Goal: Task Accomplishment & Management: Manage account settings

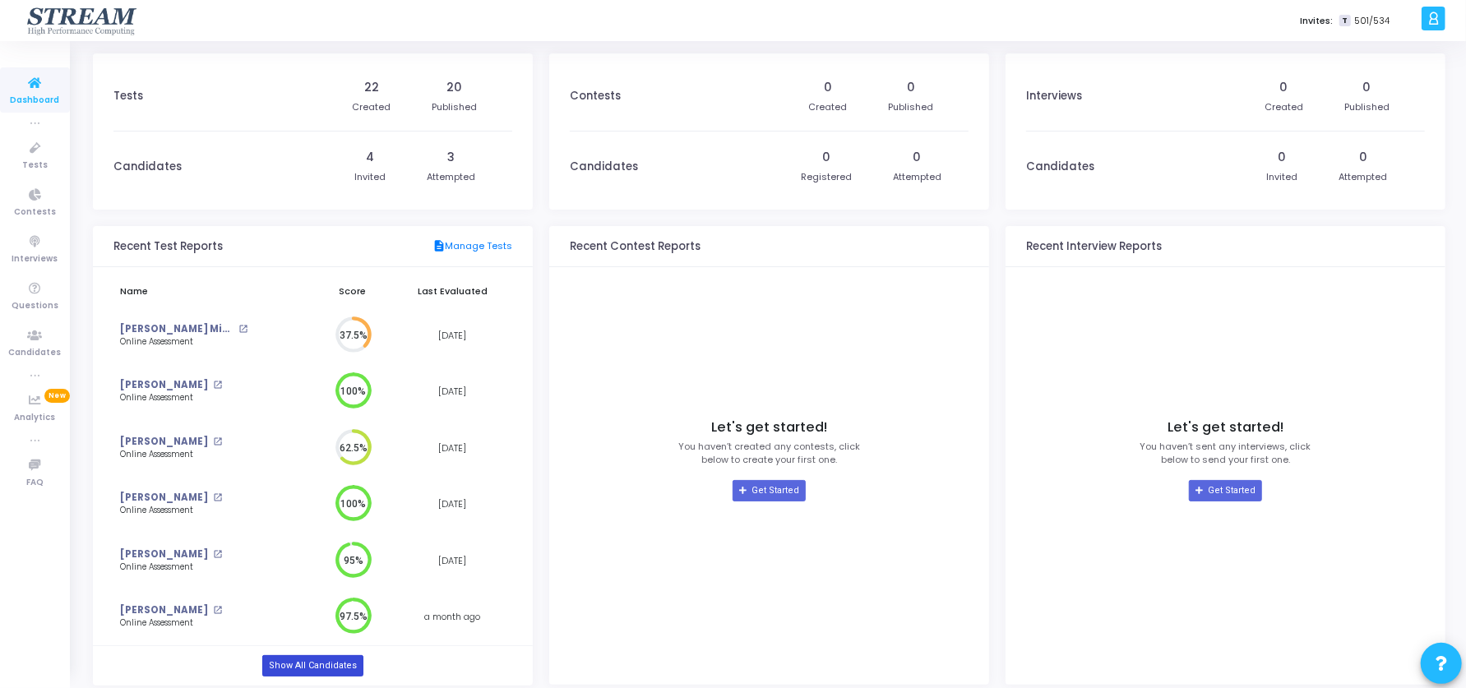
click at [322, 672] on link "Show All Candidates" at bounding box center [312, 665] width 101 height 21
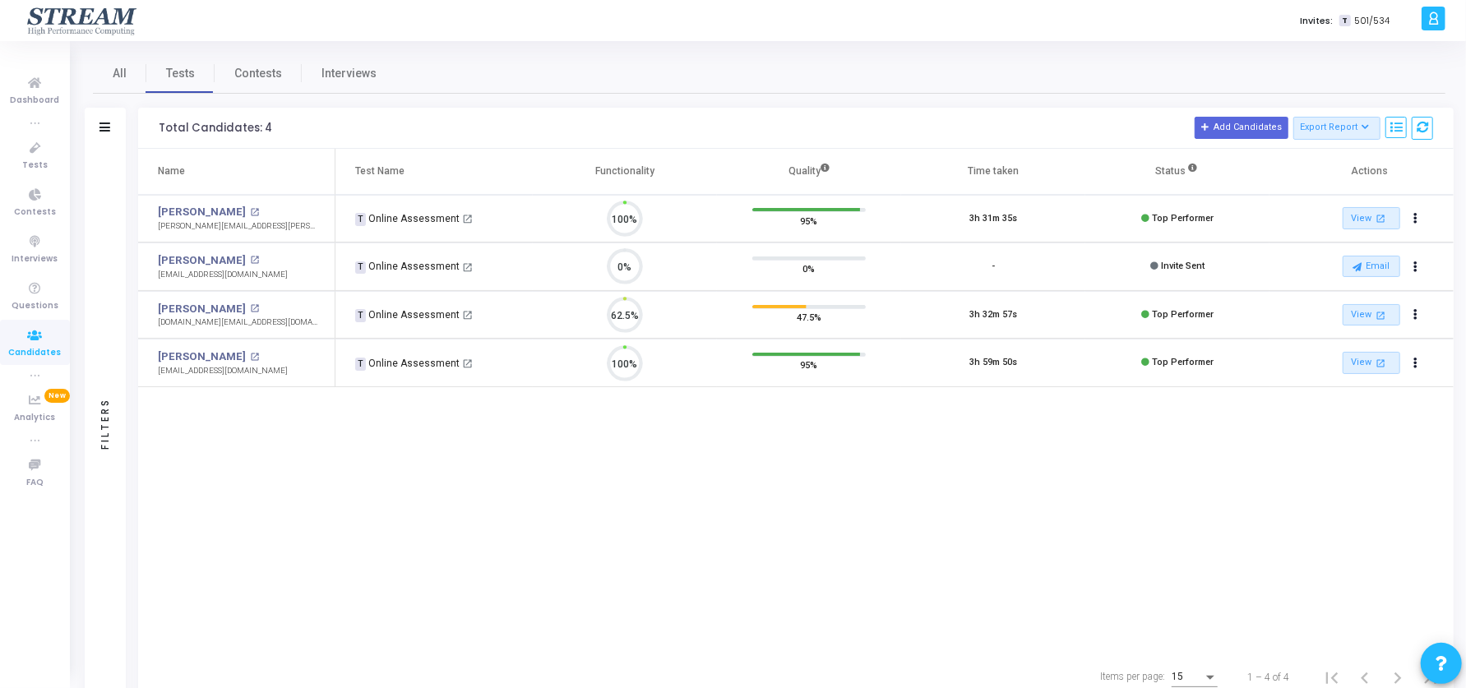
scroll to position [35, 42]
click at [90, 172] on div "Filters" at bounding box center [105, 425] width 41 height 552
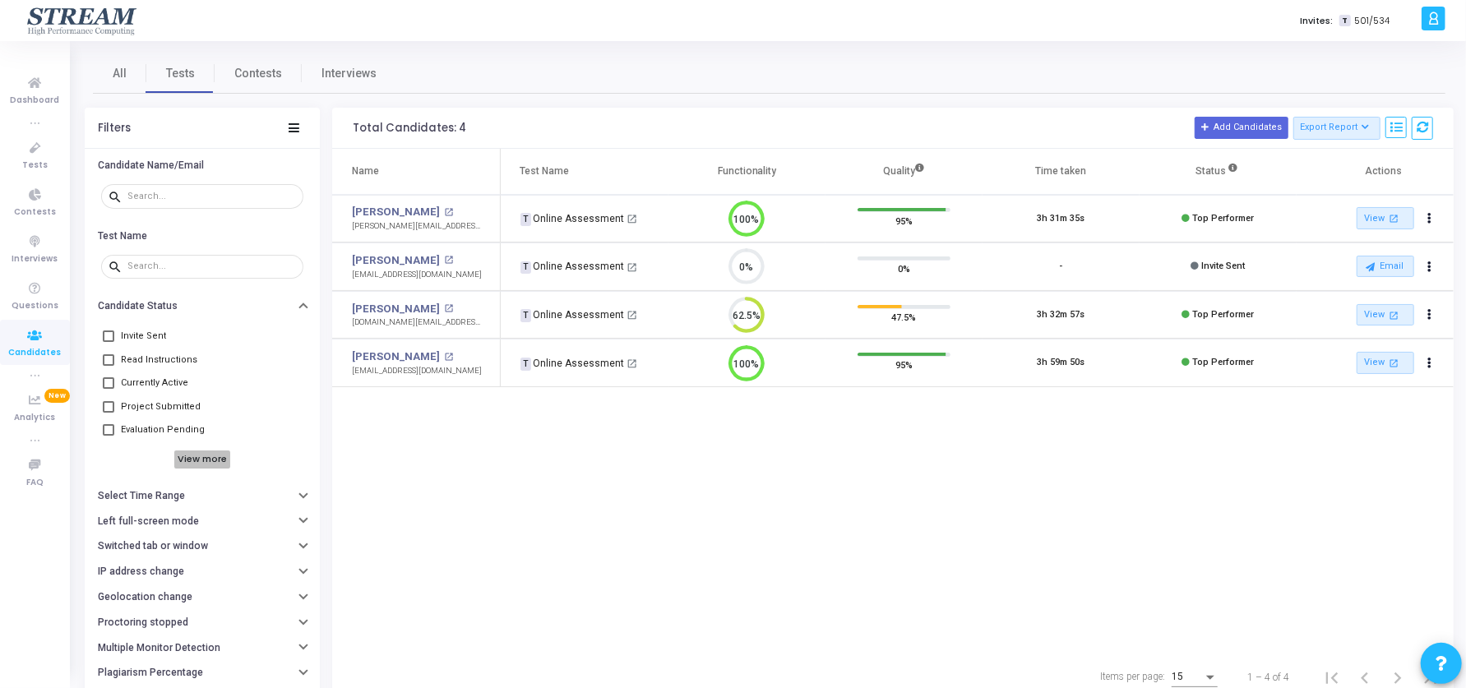
click at [221, 465] on h6 "View more" at bounding box center [202, 460] width 57 height 18
click at [109, 546] on span at bounding box center [109, 547] width 12 height 12
click at [109, 553] on input "Archived" at bounding box center [108, 553] width 1 height 1
checkbox input "true"
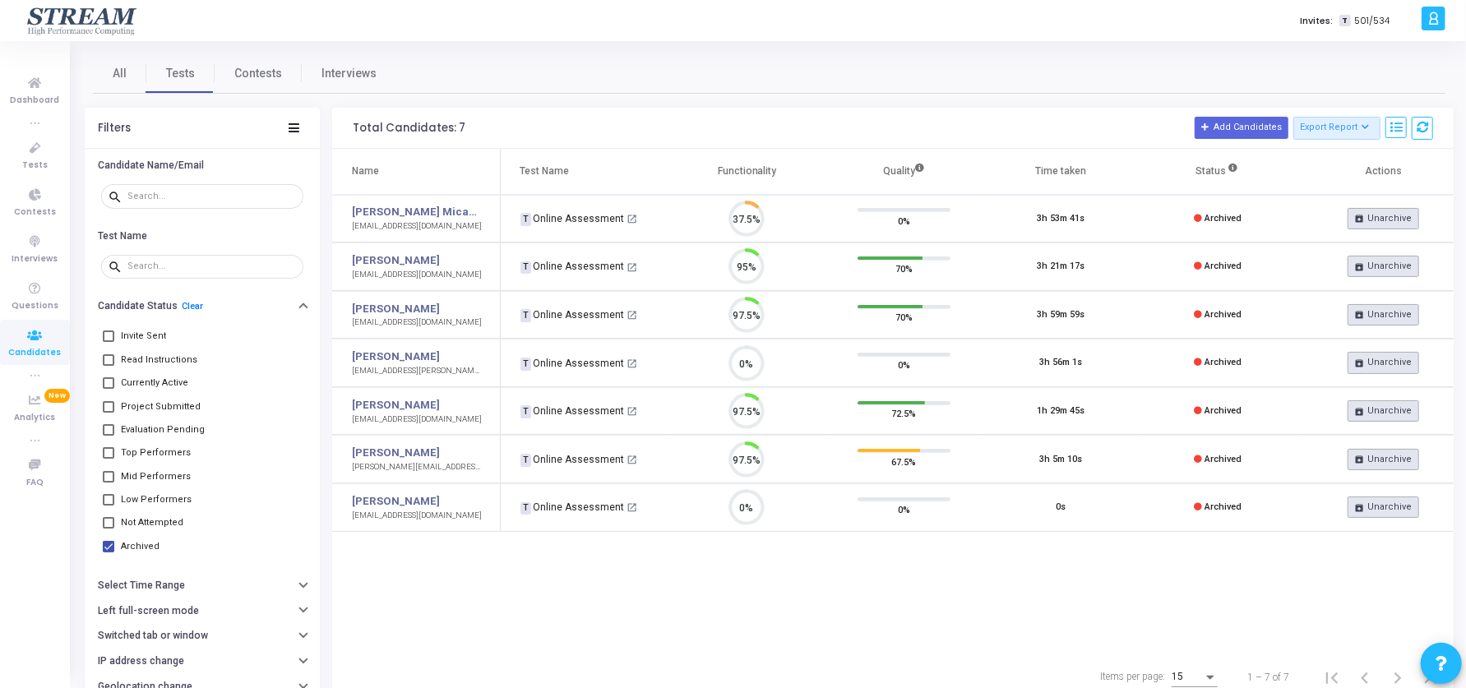
scroll to position [7, 7]
click at [106, 524] on span at bounding box center [109, 523] width 12 height 12
click at [108, 529] on input "Not Attempted" at bounding box center [108, 529] width 1 height 1
checkbox input "true"
click at [109, 497] on span at bounding box center [109, 500] width 12 height 12
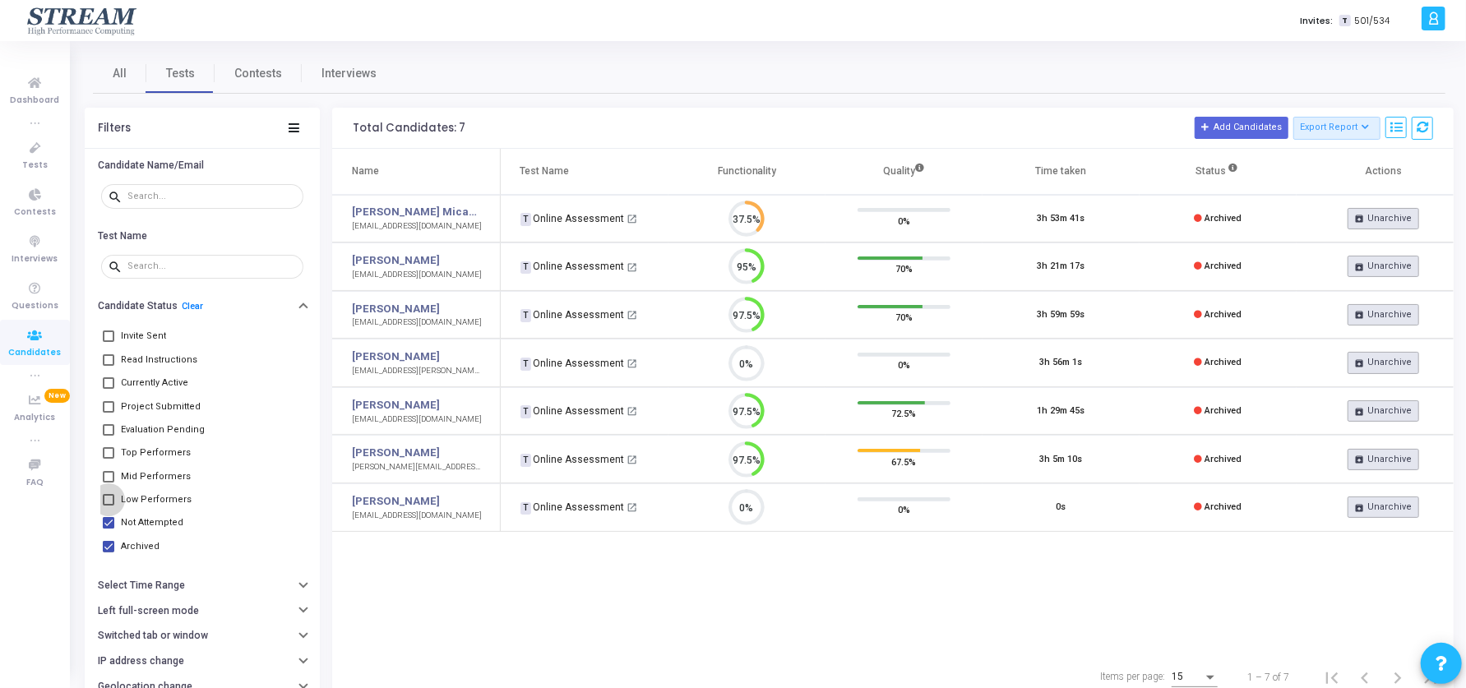
click at [109, 506] on input "Low Performers" at bounding box center [108, 506] width 1 height 1
checkbox input "true"
click at [109, 474] on span at bounding box center [109, 477] width 12 height 12
click at [109, 483] on input "Mid Performers" at bounding box center [108, 483] width 1 height 1
checkbox input "true"
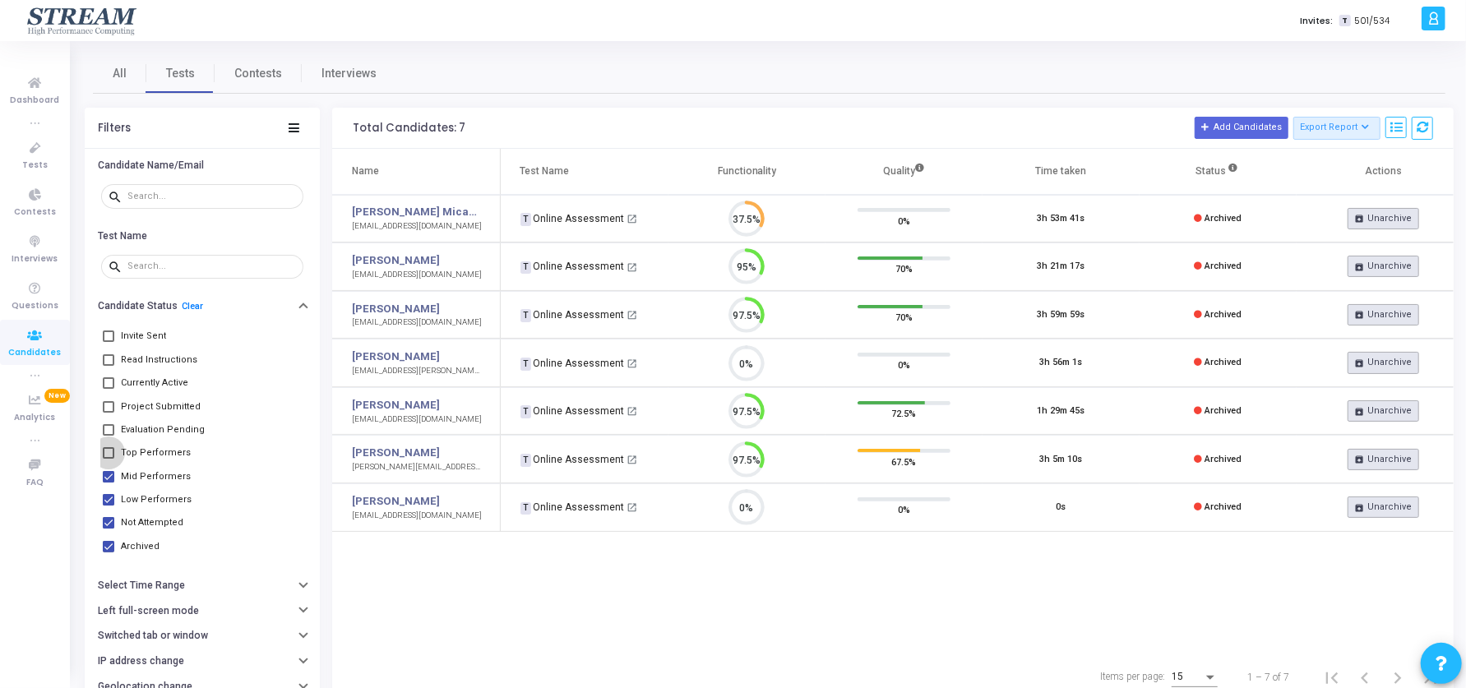
click at [109, 450] on span at bounding box center [109, 453] width 12 height 12
click at [109, 459] on input "Top Performers" at bounding box center [108, 459] width 1 height 1
checkbox input "true"
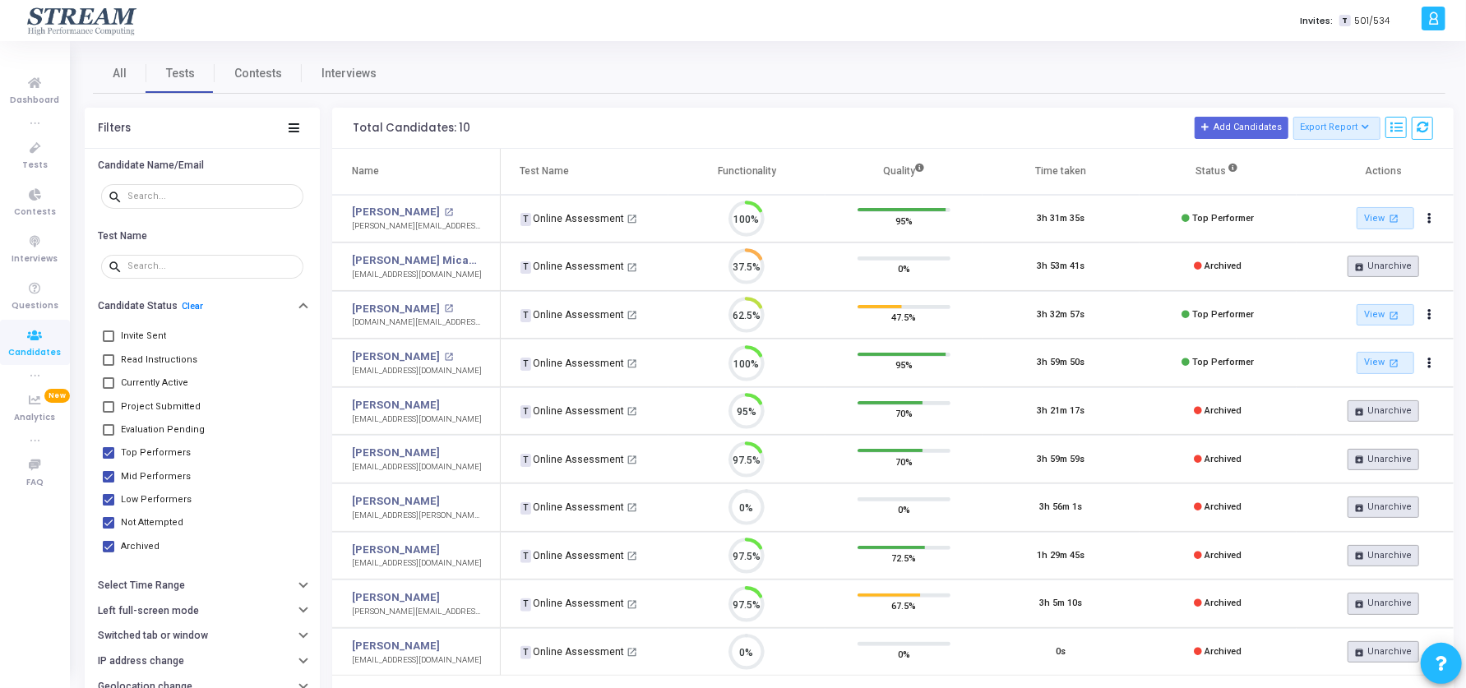
click at [108, 424] on span at bounding box center [109, 430] width 12 height 12
click at [108, 436] on input "Evaluation Pending" at bounding box center [108, 436] width 1 height 1
checkbox input "true"
click at [109, 406] on span at bounding box center [109, 407] width 12 height 12
click at [109, 413] on input "Project Submitted" at bounding box center [108, 413] width 1 height 1
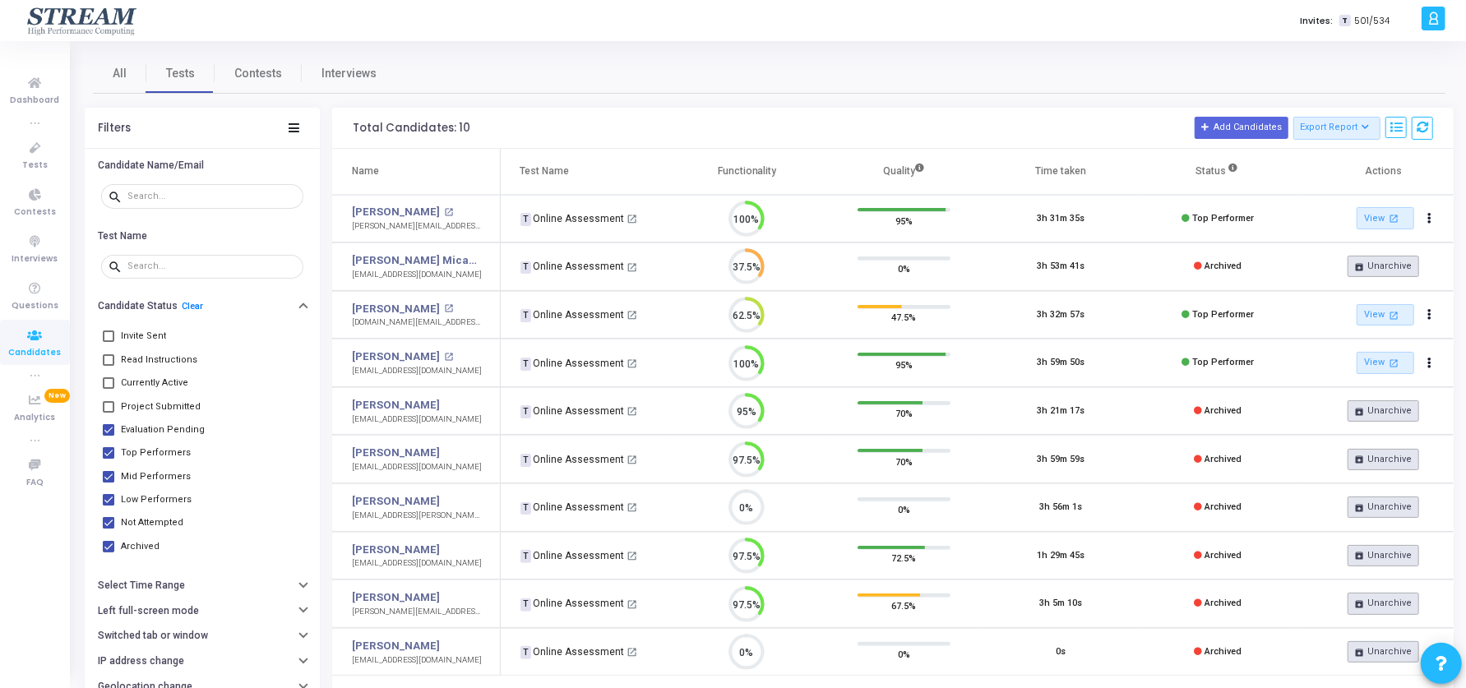
checkbox input "true"
click at [107, 335] on span at bounding box center [109, 337] width 12 height 12
click at [108, 342] on input "Invite Sent" at bounding box center [108, 342] width 1 height 1
checkbox input "true"
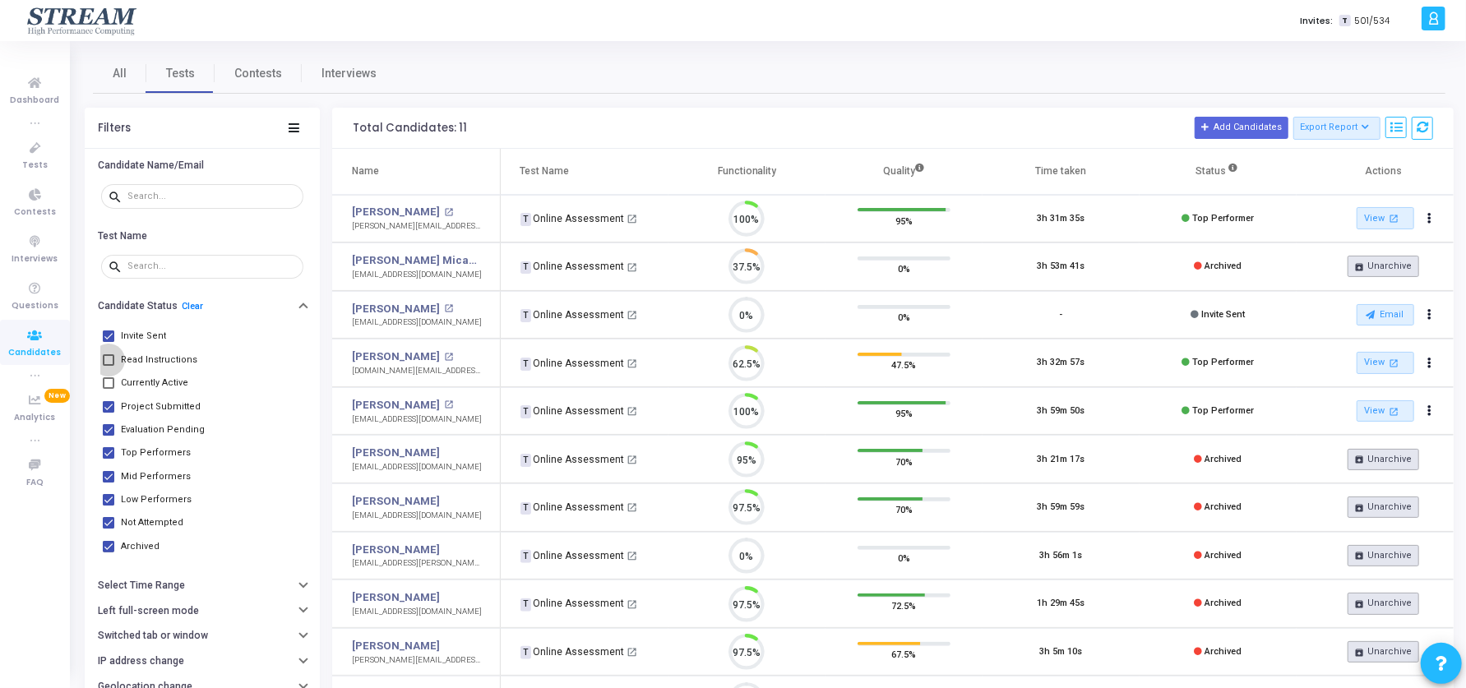
click at [107, 351] on label "Read Instructions" at bounding box center [150, 360] width 95 height 20
click at [108, 366] on input "Read Instructions" at bounding box center [108, 366] width 1 height 1
checkbox input "true"
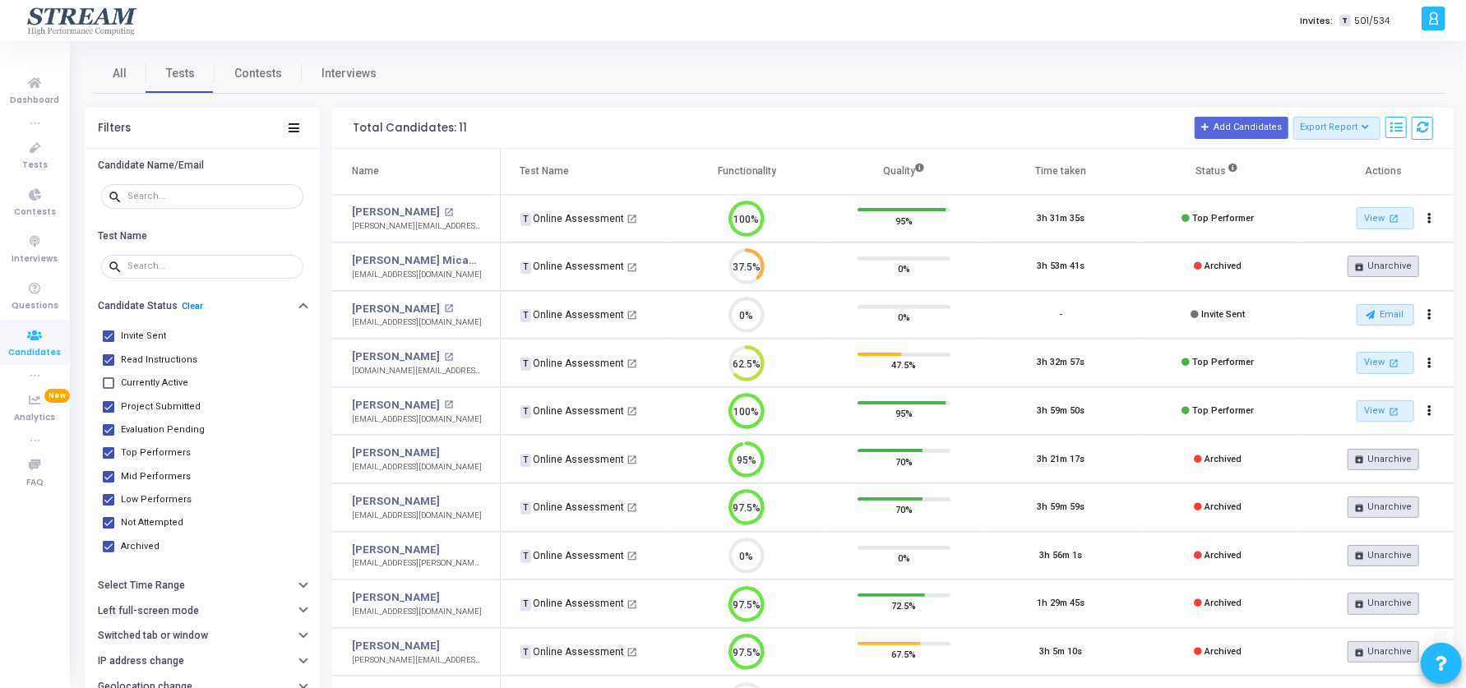
click at [109, 381] on span at bounding box center [109, 383] width 12 height 12
click at [109, 389] on input "Currently Active" at bounding box center [108, 389] width 1 height 1
checkbox input "true"
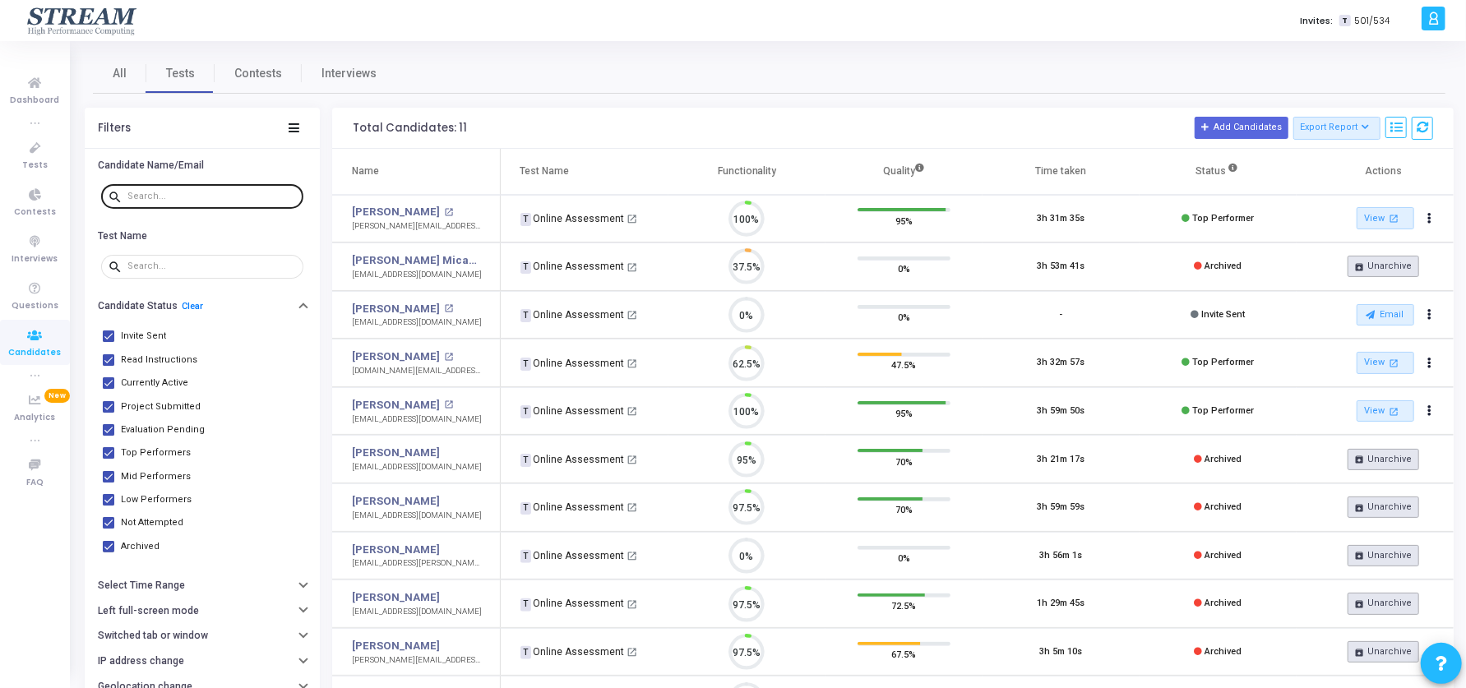
click at [149, 198] on input "text" at bounding box center [211, 197] width 169 height 10
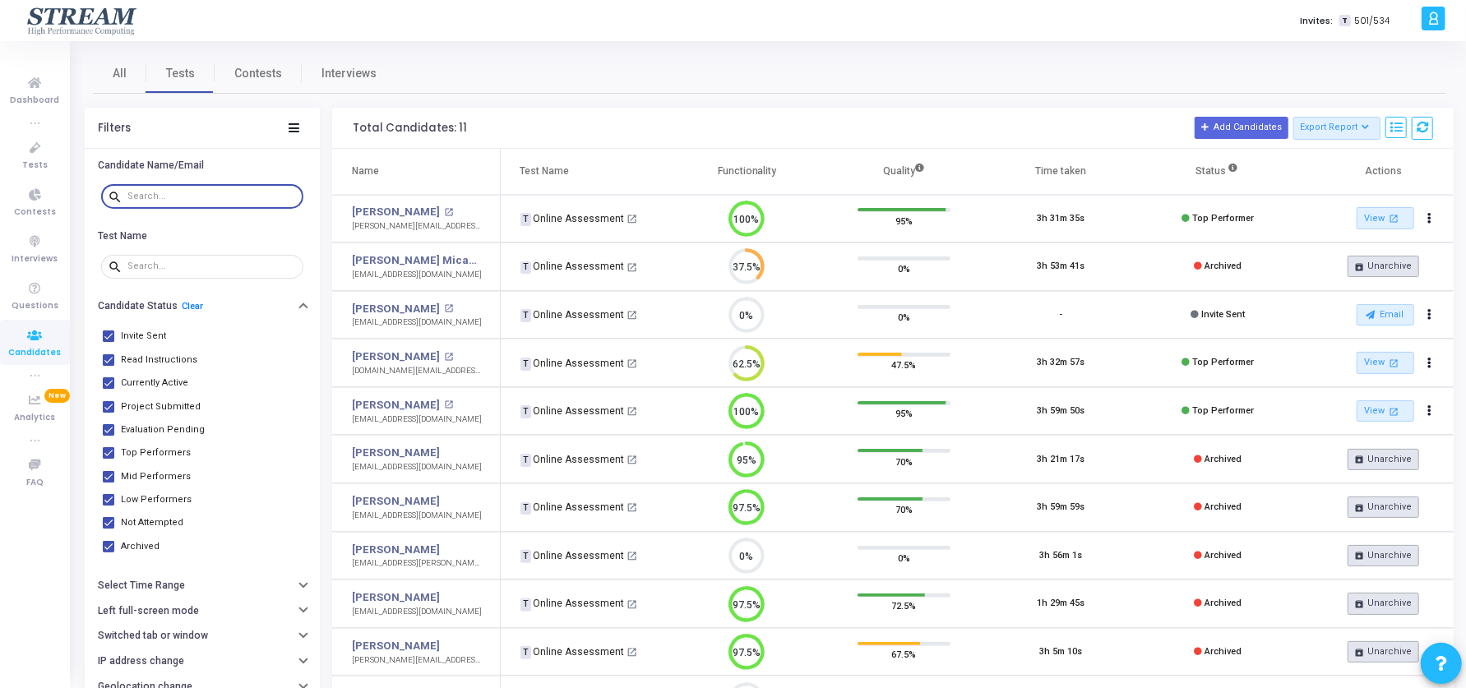
paste input "Tsiaousis"
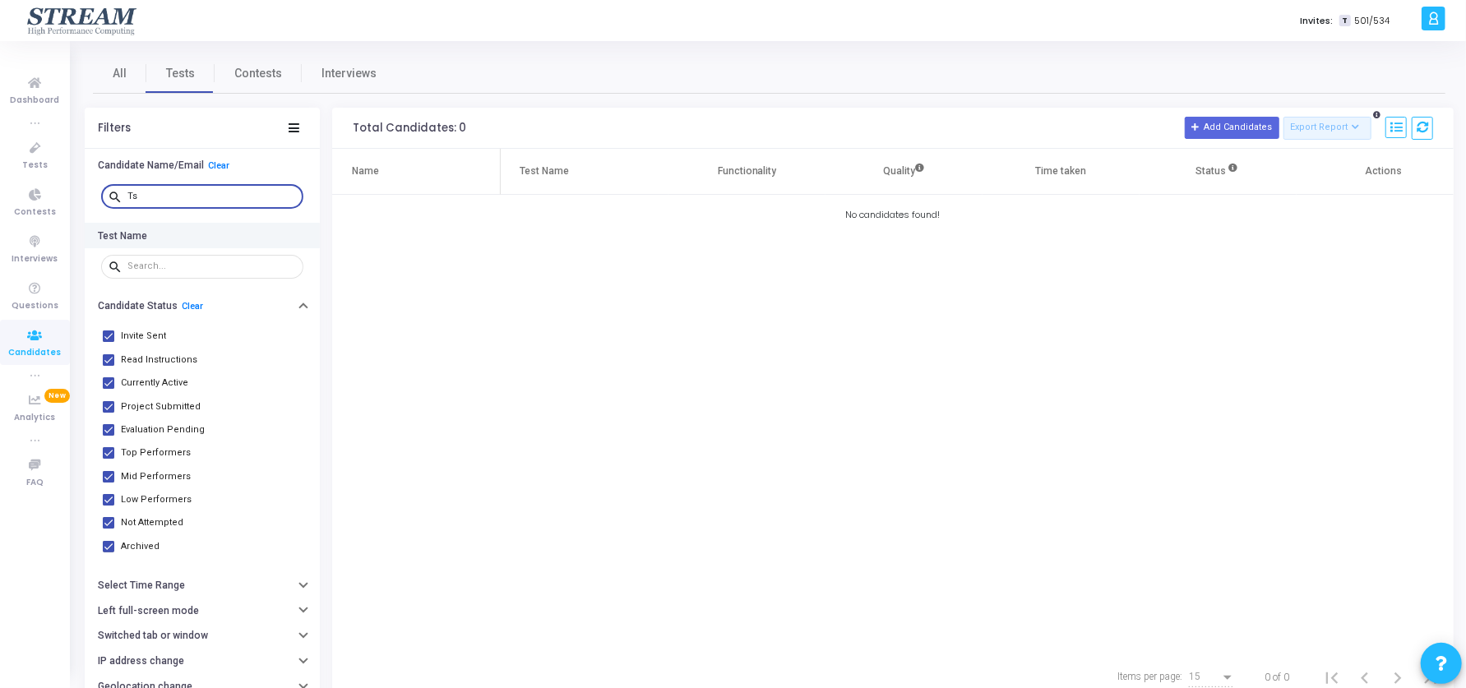
type input "T"
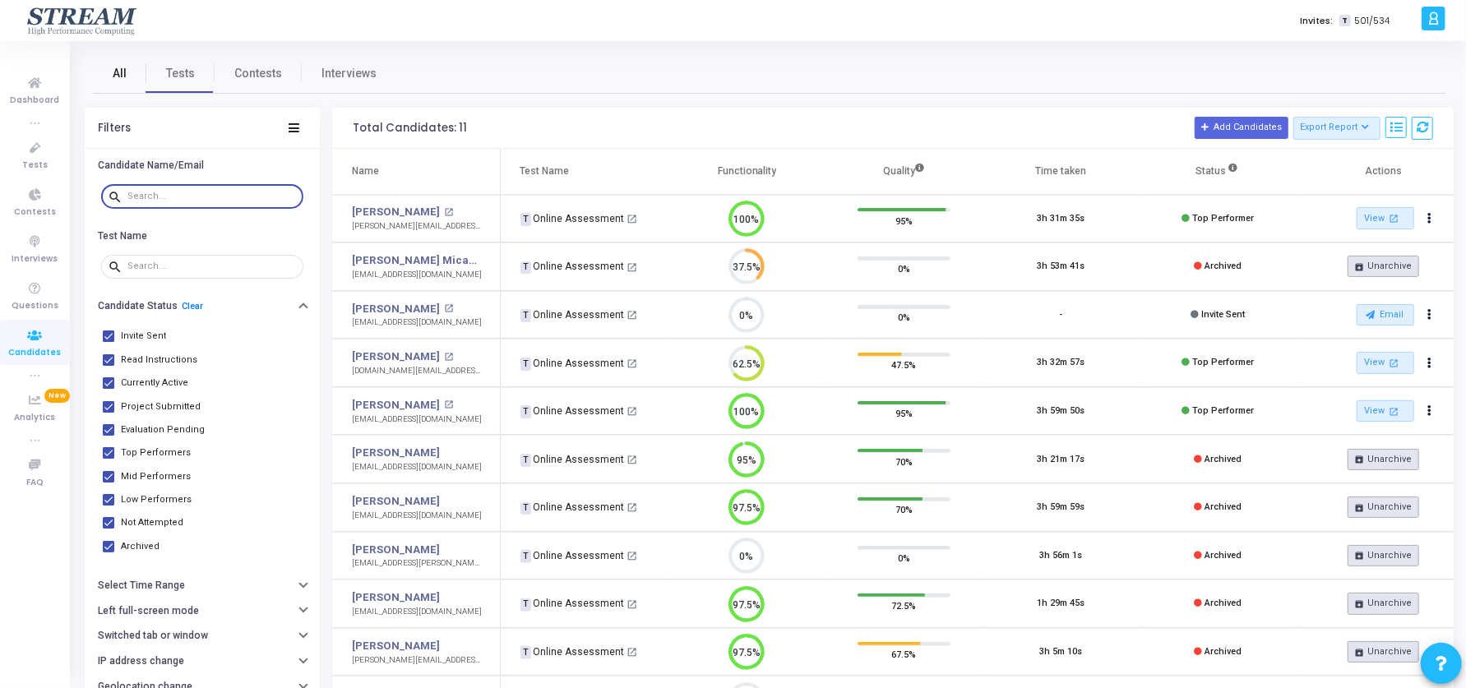
click at [120, 77] on span "All" at bounding box center [120, 73] width 14 height 17
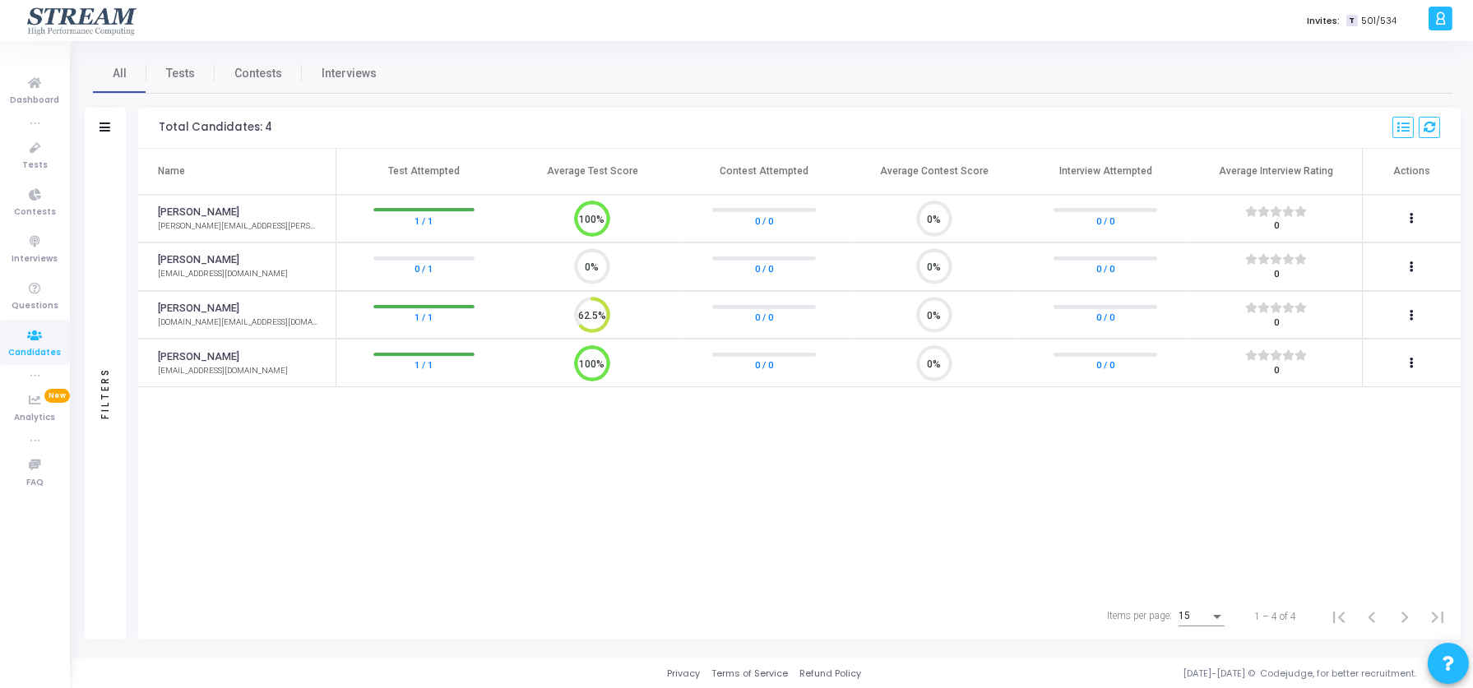
click at [102, 303] on div "Filters" at bounding box center [105, 394] width 41 height 491
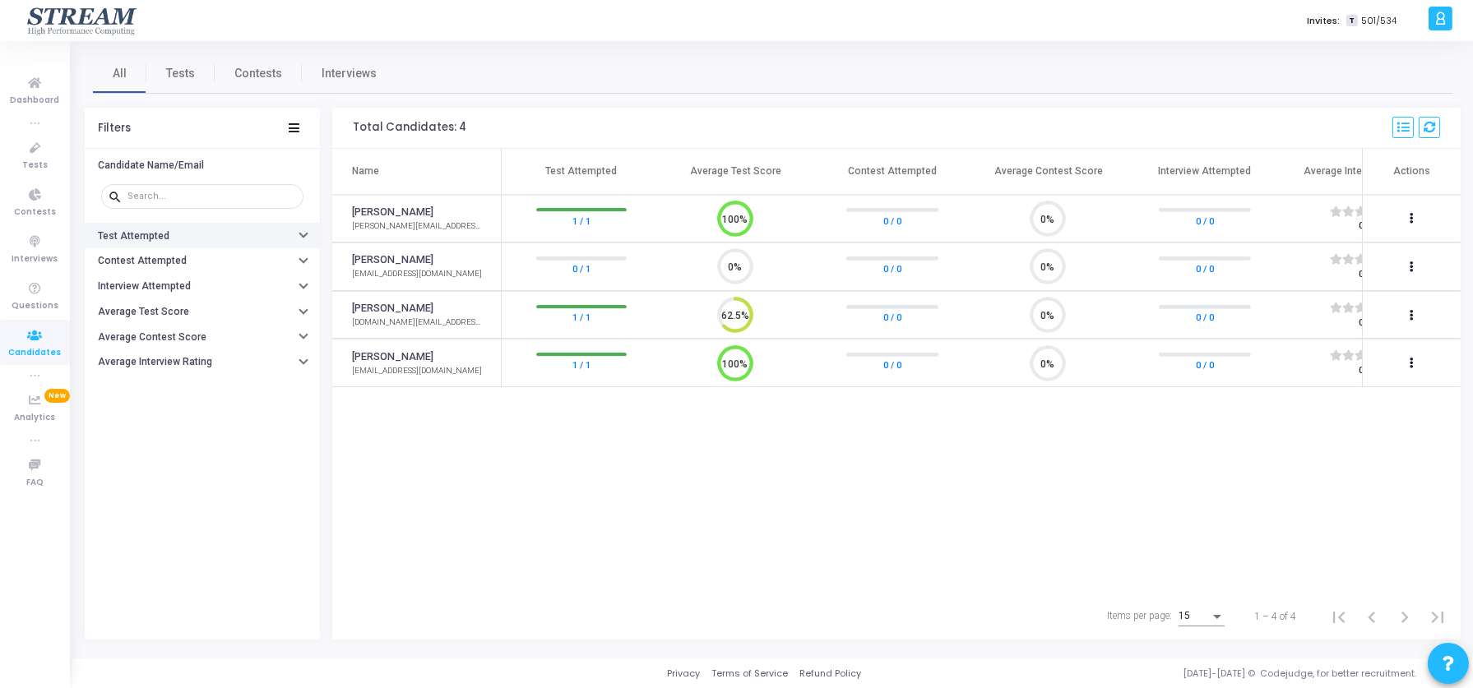
click at [227, 234] on button "Test Attempted" at bounding box center [202, 235] width 235 height 25
click at [222, 260] on button "Contest Attempted" at bounding box center [202, 260] width 235 height 25
click at [298, 125] on icon at bounding box center [294, 127] width 11 height 9
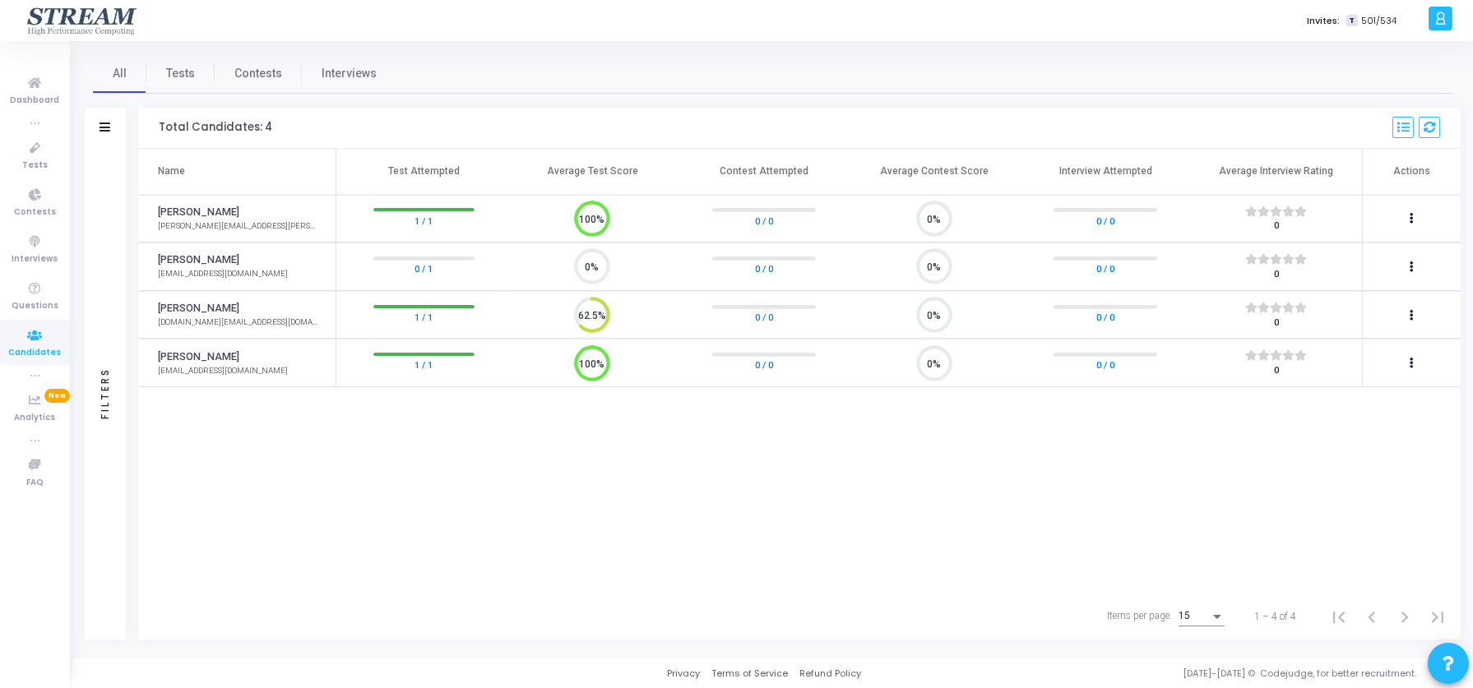
click at [119, 128] on div "Filters" at bounding box center [105, 128] width 41 height 41
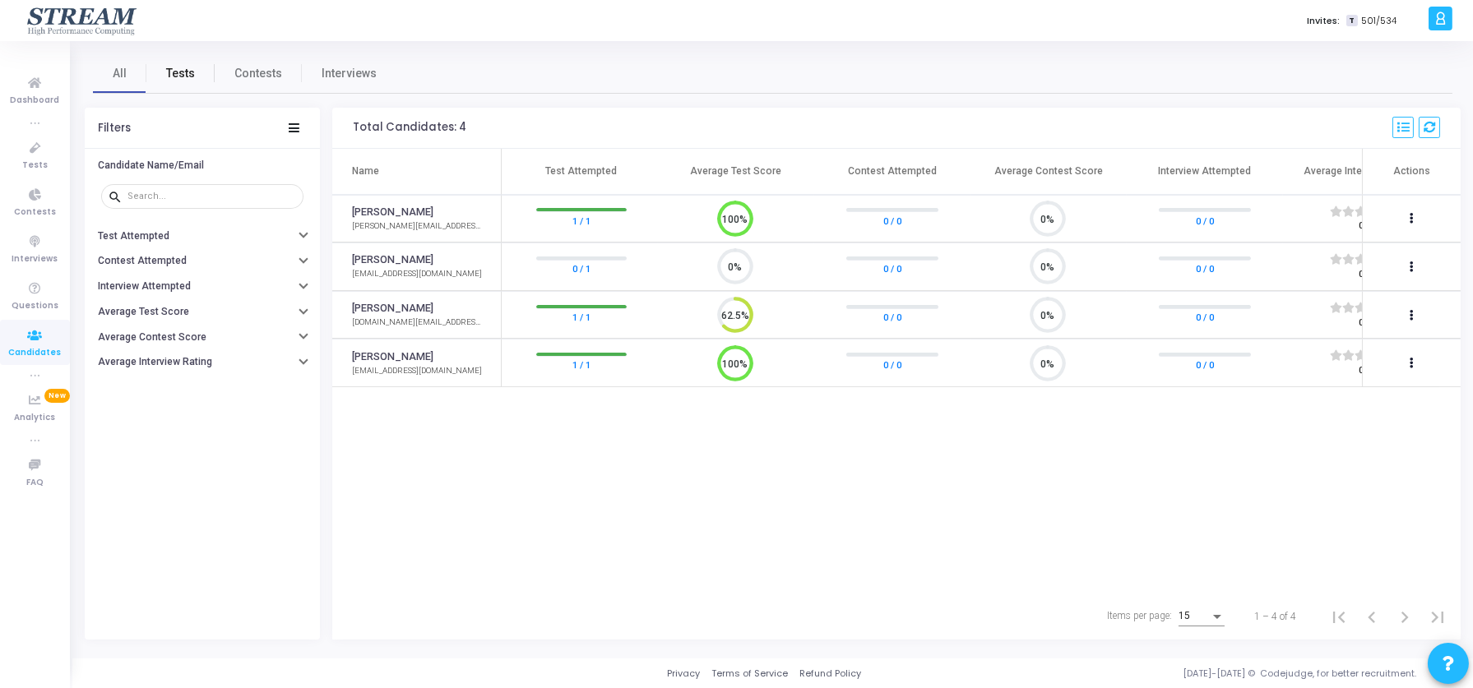
click at [169, 85] on link "Tests" at bounding box center [180, 72] width 68 height 39
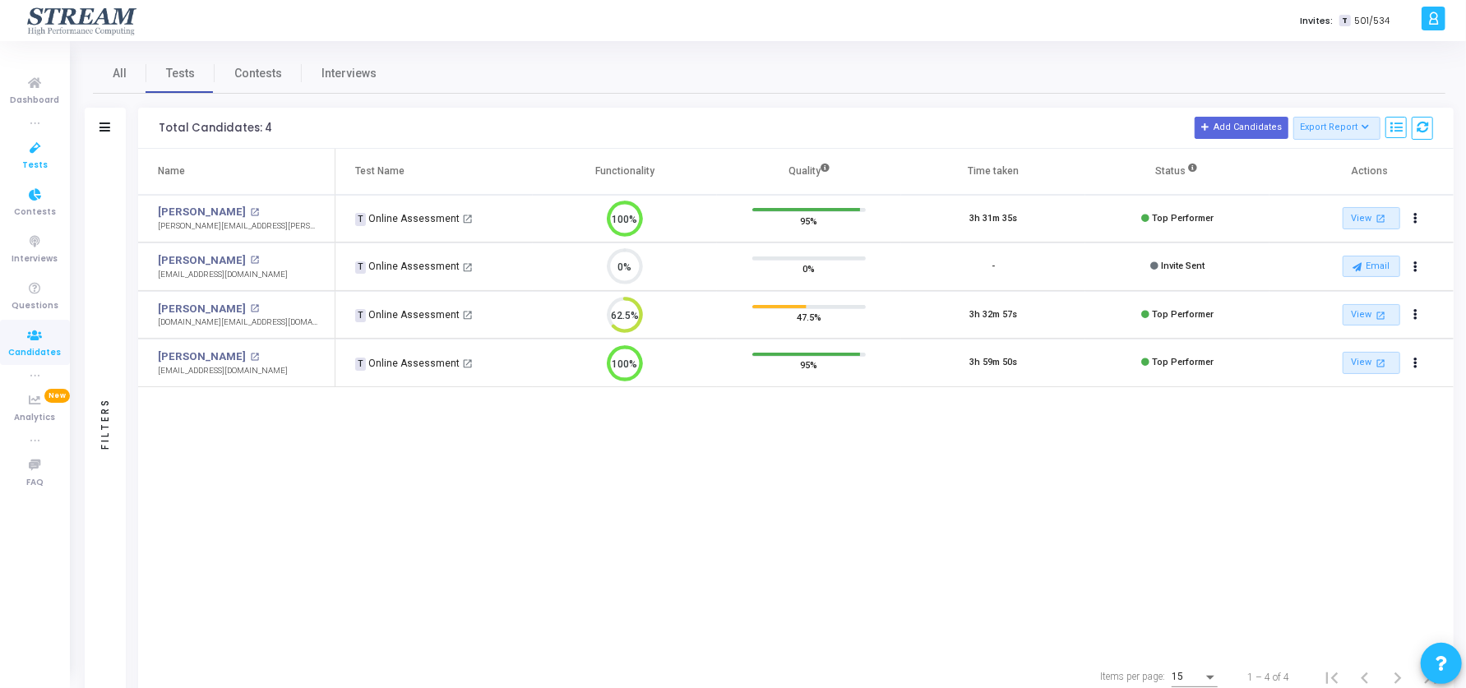
click at [49, 158] on link "Tests" at bounding box center [35, 154] width 70 height 45
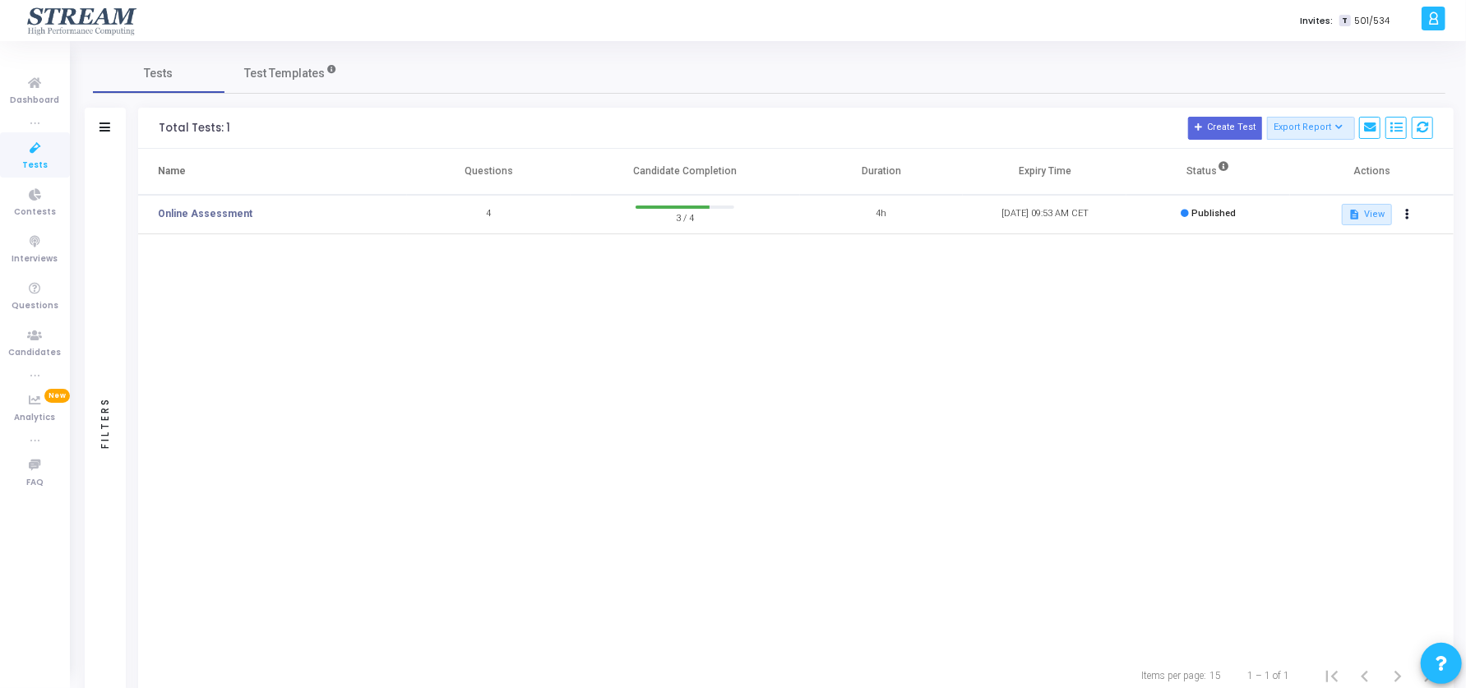
click at [113, 372] on div "Filters" at bounding box center [105, 424] width 41 height 550
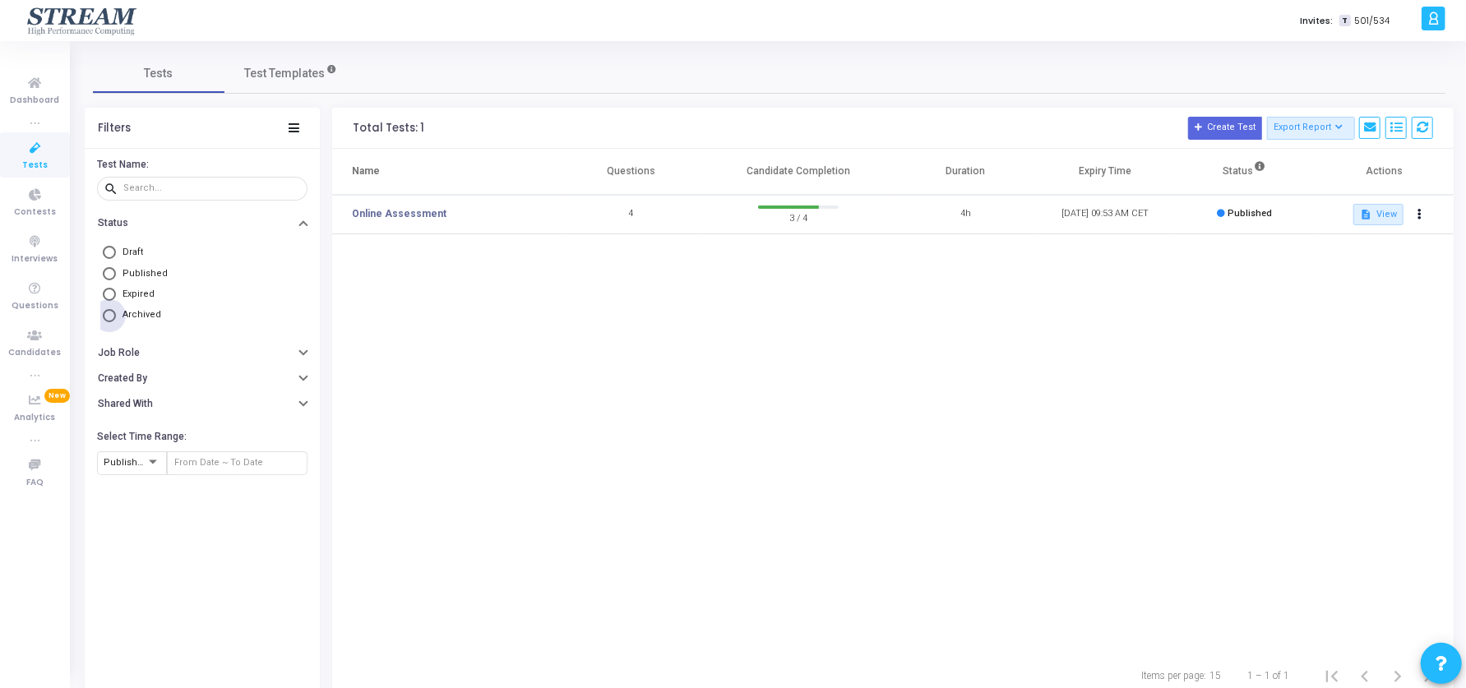
click at [149, 317] on span "Archived" at bounding box center [142, 314] width 39 height 11
click at [116, 317] on input "Archived" at bounding box center [109, 315] width 13 height 13
radio input "true"
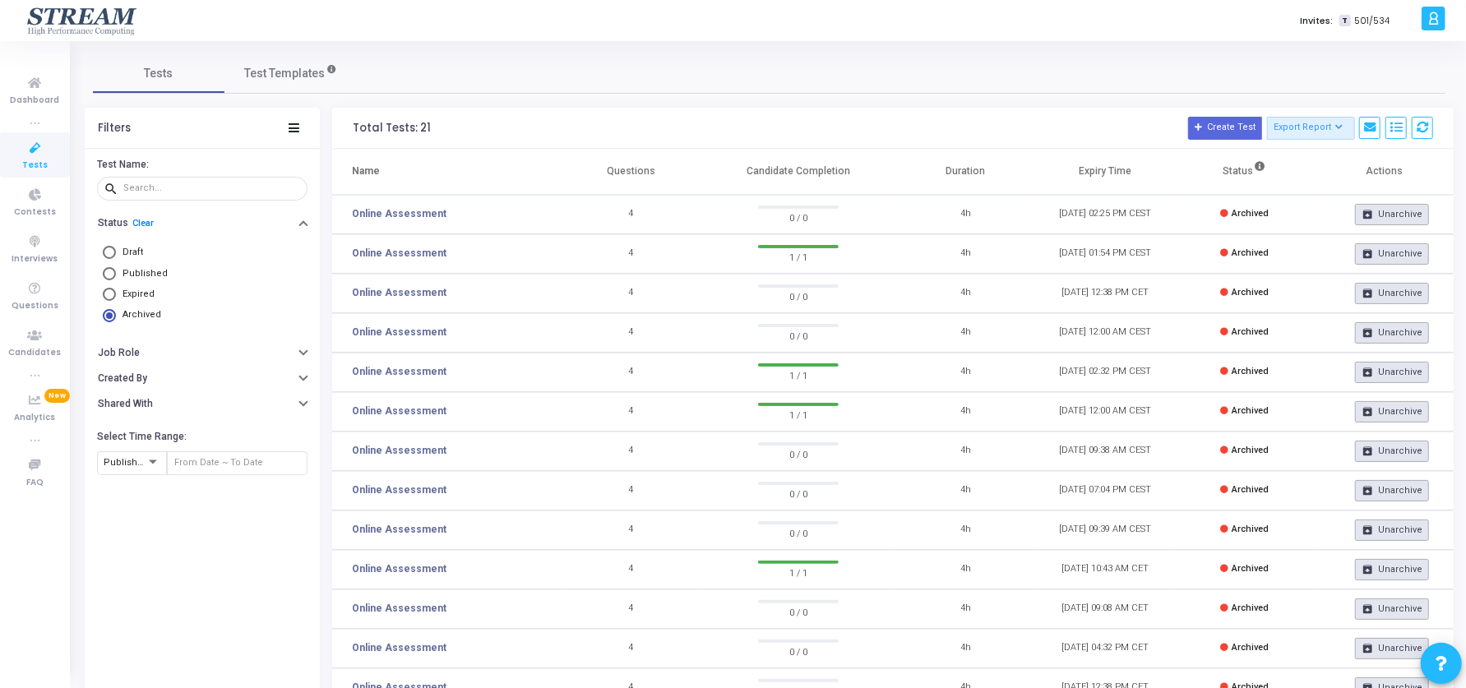
click at [141, 296] on span "Expired" at bounding box center [139, 294] width 32 height 11
click at [116, 296] on input "Expired" at bounding box center [109, 294] width 13 height 13
radio input "true"
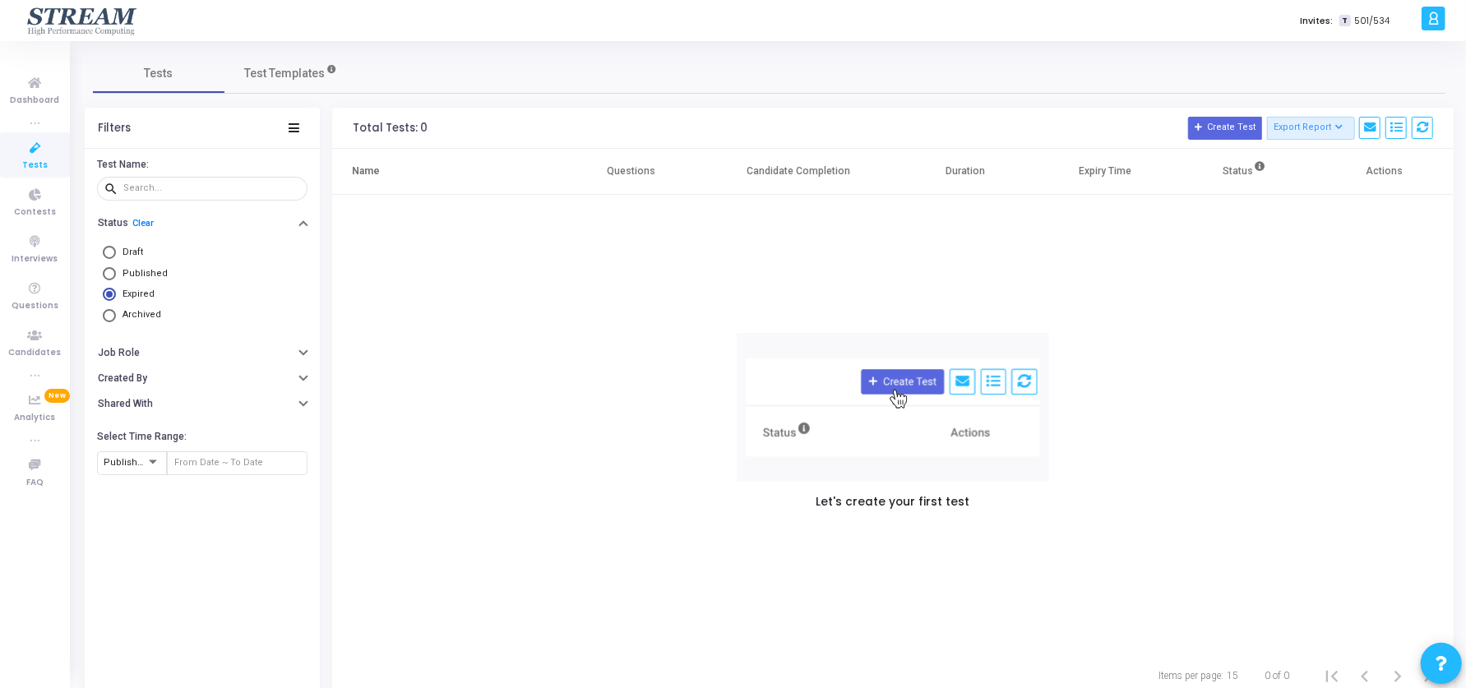
click at [144, 272] on span "Published" at bounding box center [145, 273] width 45 height 11
click at [116, 272] on input "Published" at bounding box center [109, 273] width 13 height 13
radio input "true"
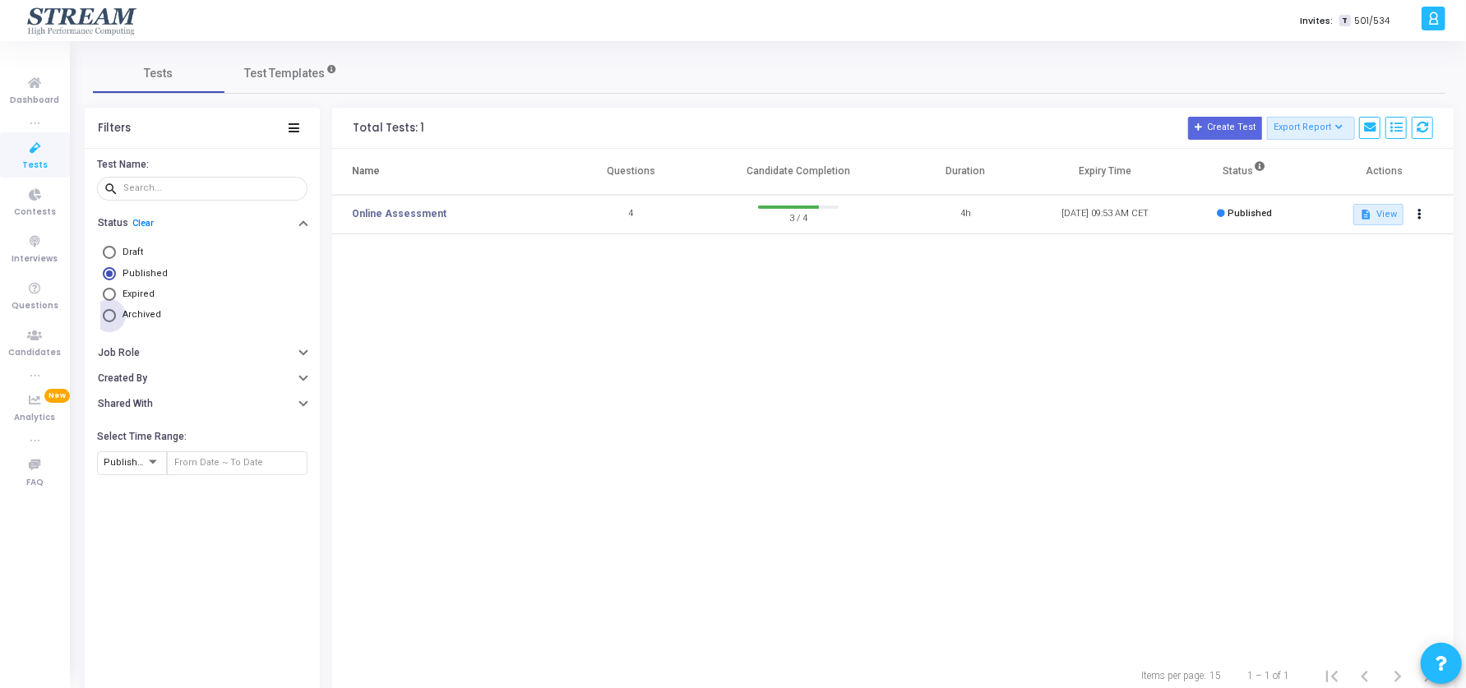
click at [141, 313] on span "Archived" at bounding box center [142, 314] width 39 height 11
click at [116, 313] on input "Archived" at bounding box center [109, 315] width 13 height 13
radio input "true"
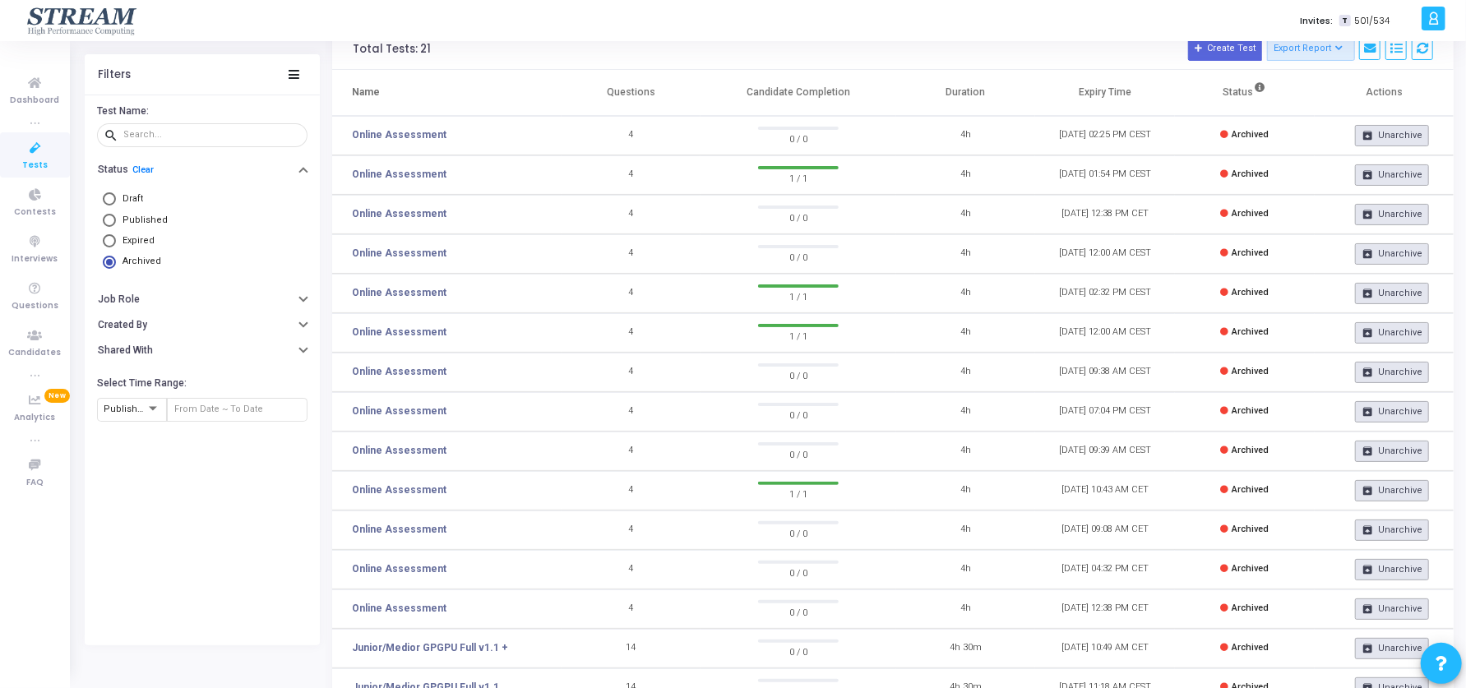
scroll to position [185, 0]
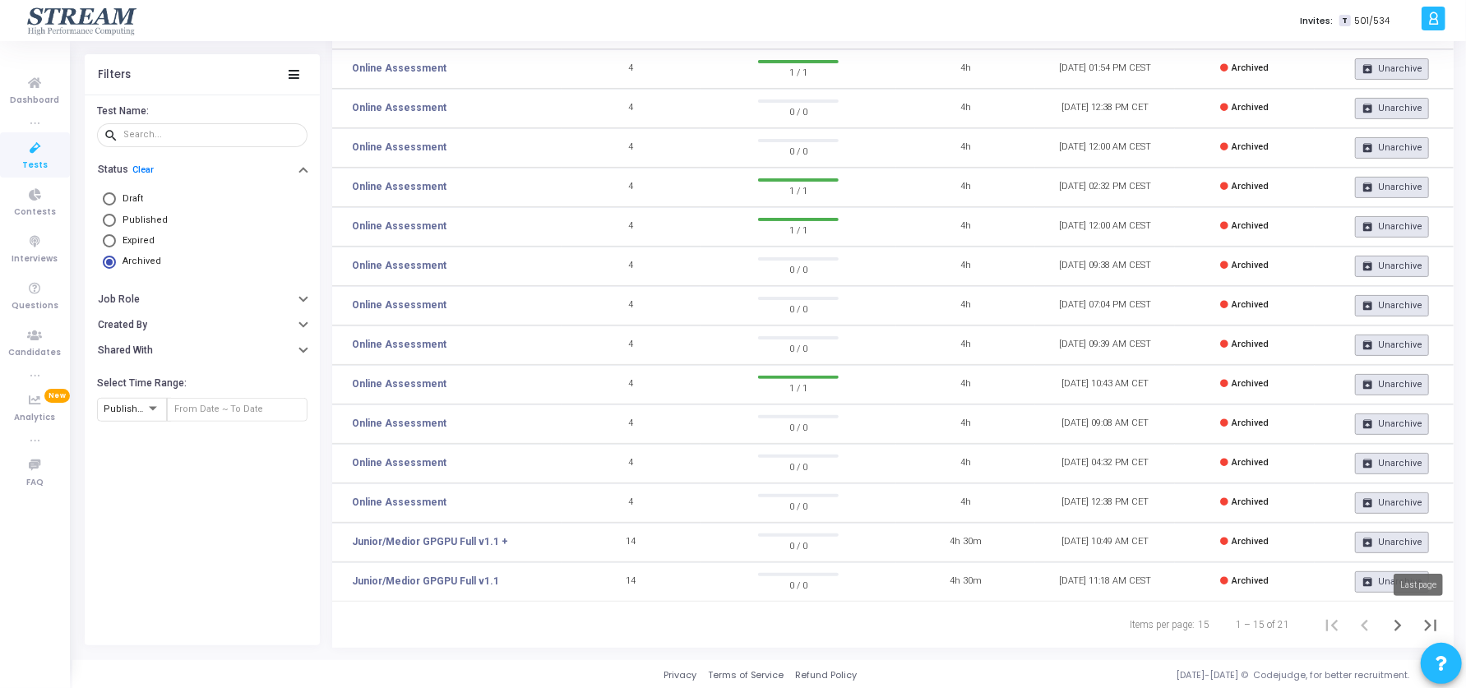
click at [1438, 625] on icon "Last page" at bounding box center [1430, 625] width 23 height 23
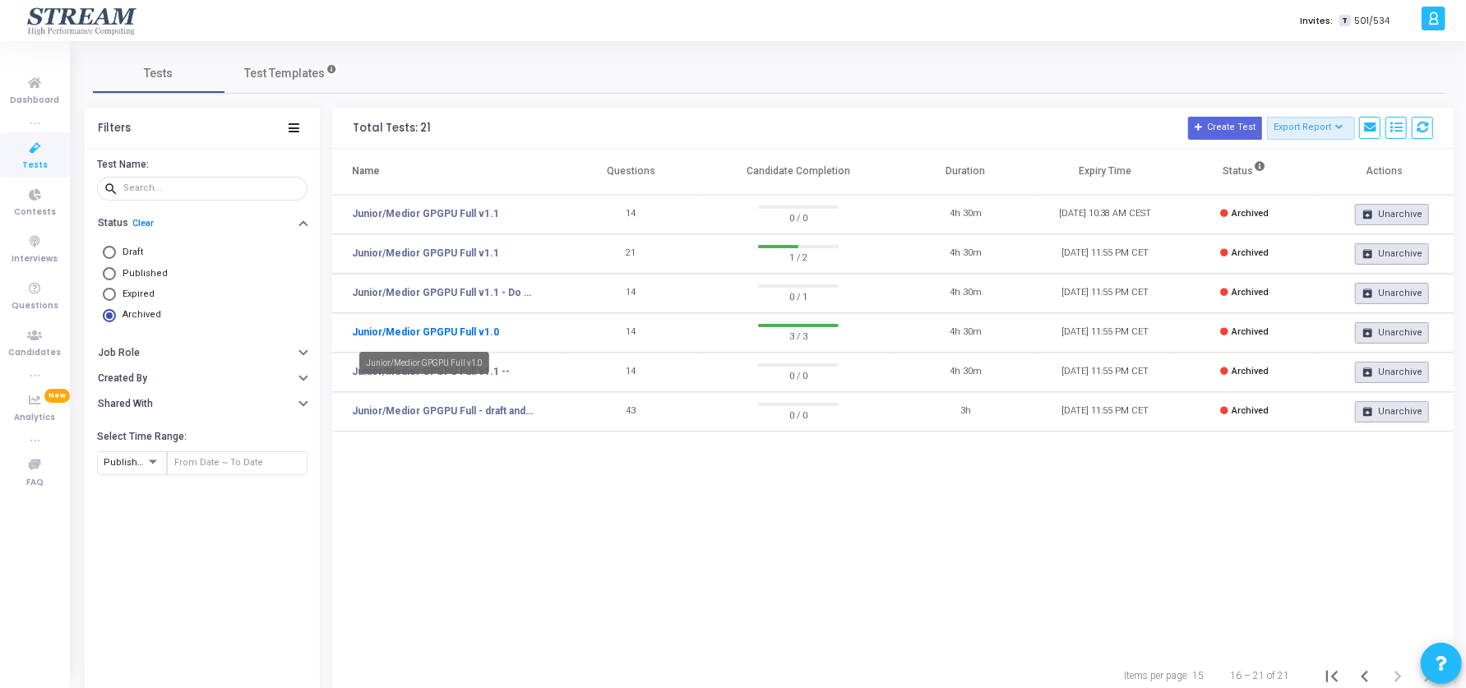
click at [456, 331] on link "Junior/Medior GPGPU Full v1.0" at bounding box center [425, 332] width 147 height 15
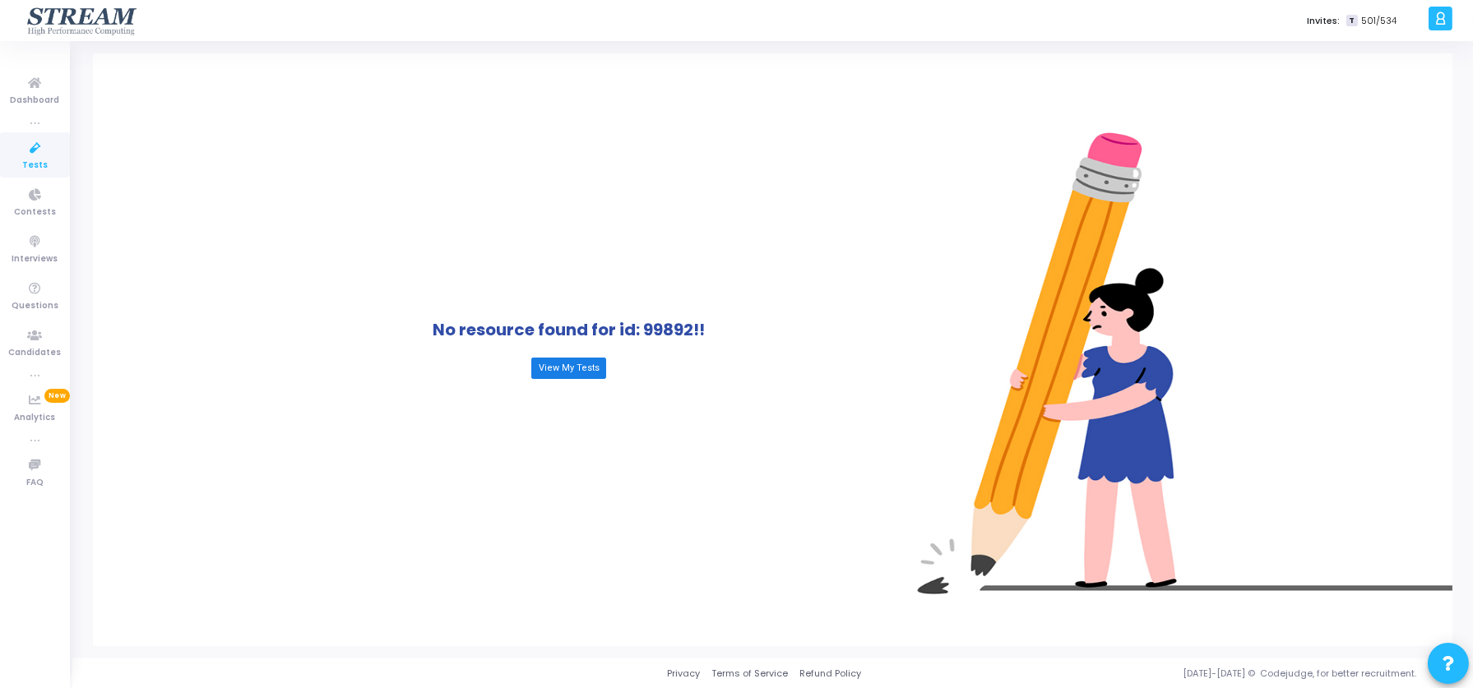
click at [585, 376] on link "View My Tests" at bounding box center [568, 368] width 74 height 21
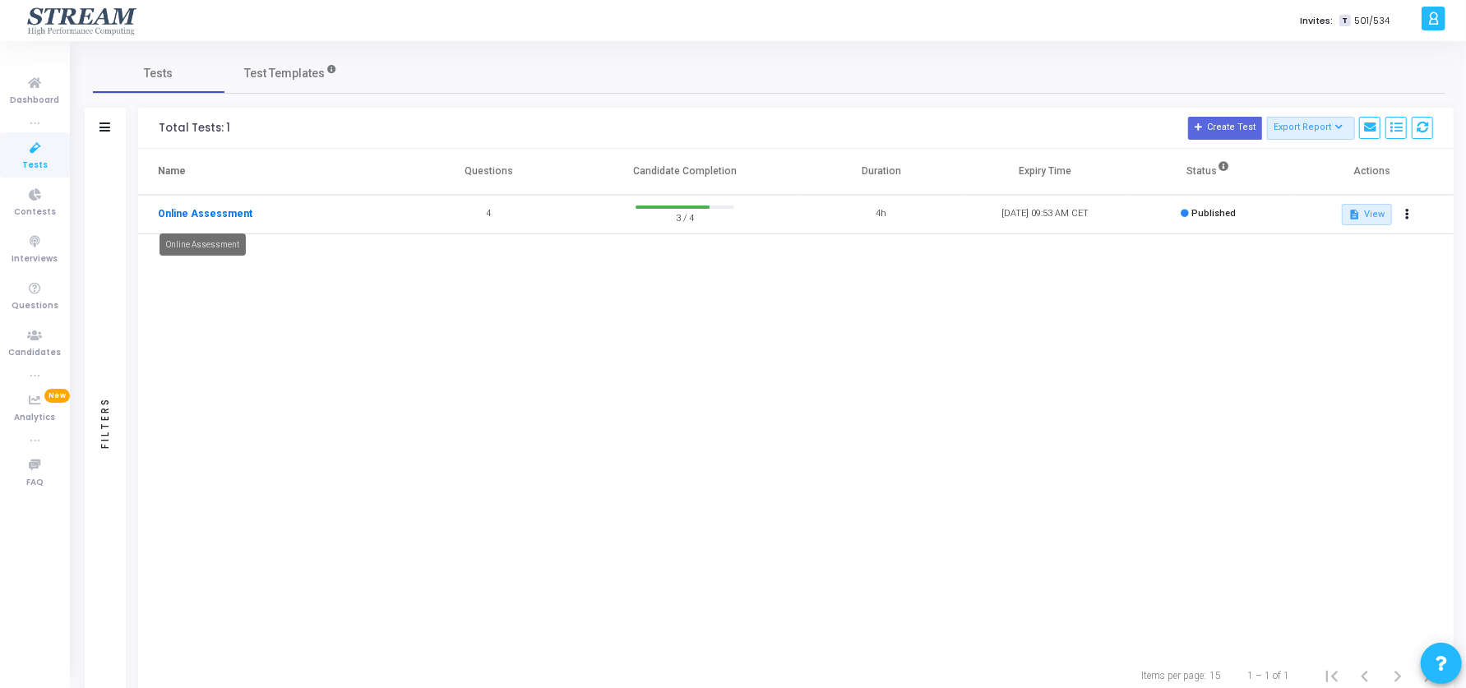
click at [220, 207] on link "Online Assessment" at bounding box center [205, 213] width 95 height 15
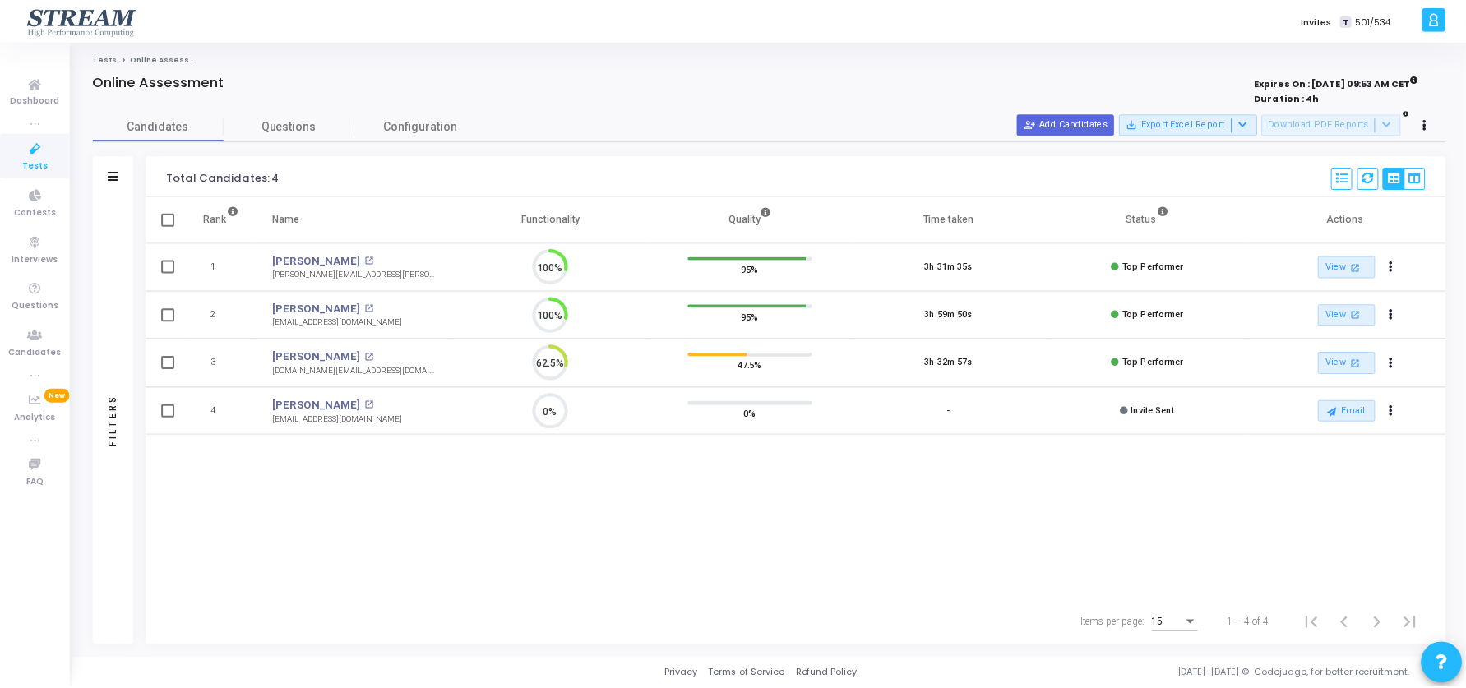
scroll to position [7, 7]
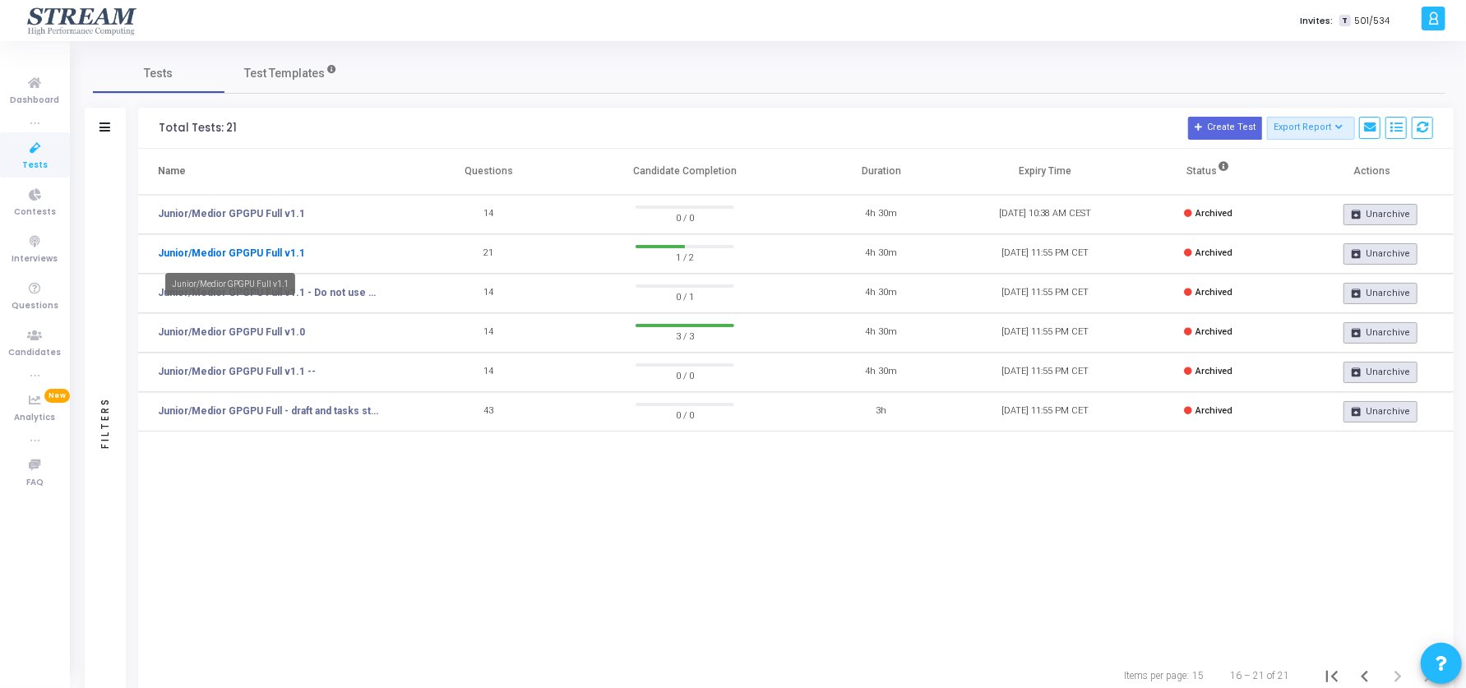
click at [277, 251] on link "Junior/Medior GPGPU Full v1.1" at bounding box center [231, 253] width 147 height 15
